Goal: Transaction & Acquisition: Purchase product/service

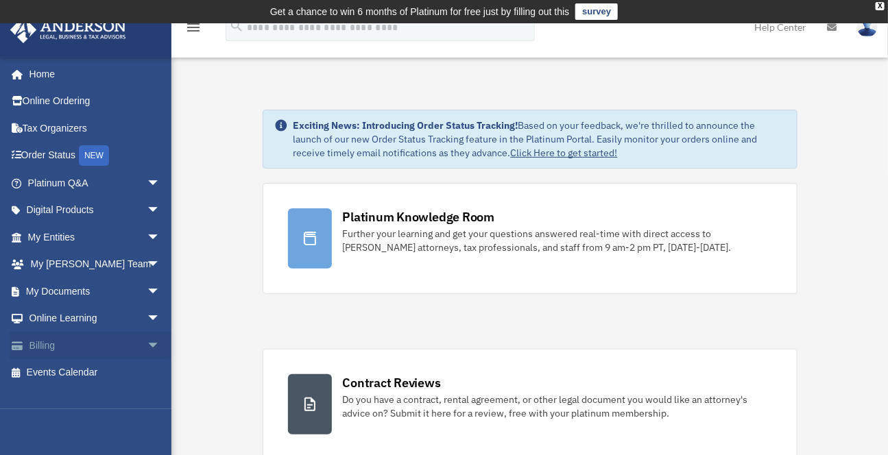
click at [52, 347] on link "Billing arrow_drop_down" at bounding box center [95, 345] width 171 height 27
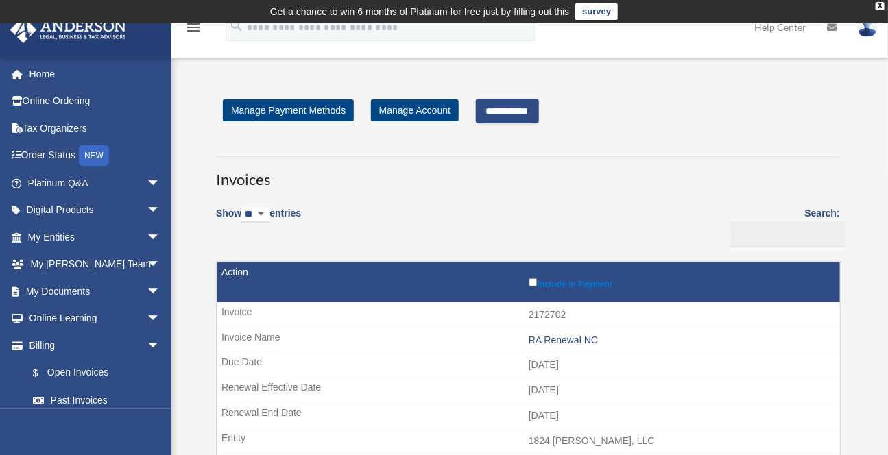
click at [516, 118] on input "**********" at bounding box center [507, 111] width 63 height 25
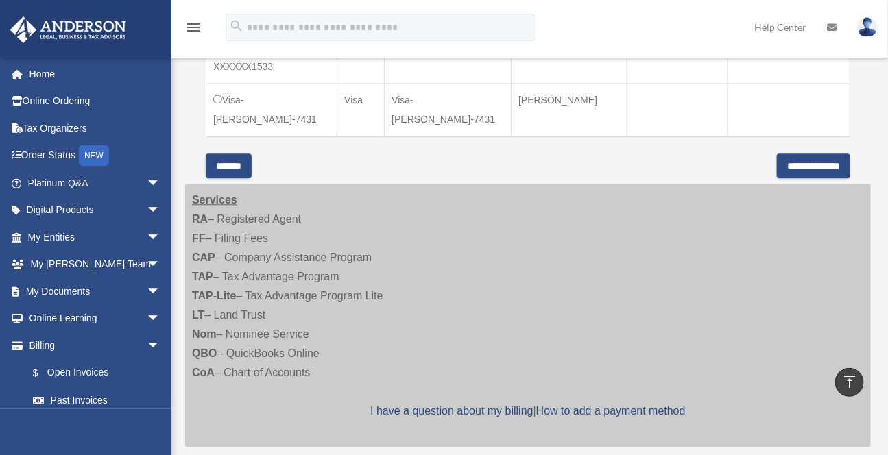
scroll to position [1082, 0]
click at [811, 168] on input "**********" at bounding box center [813, 166] width 73 height 25
